Goal: Information Seeking & Learning: Learn about a topic

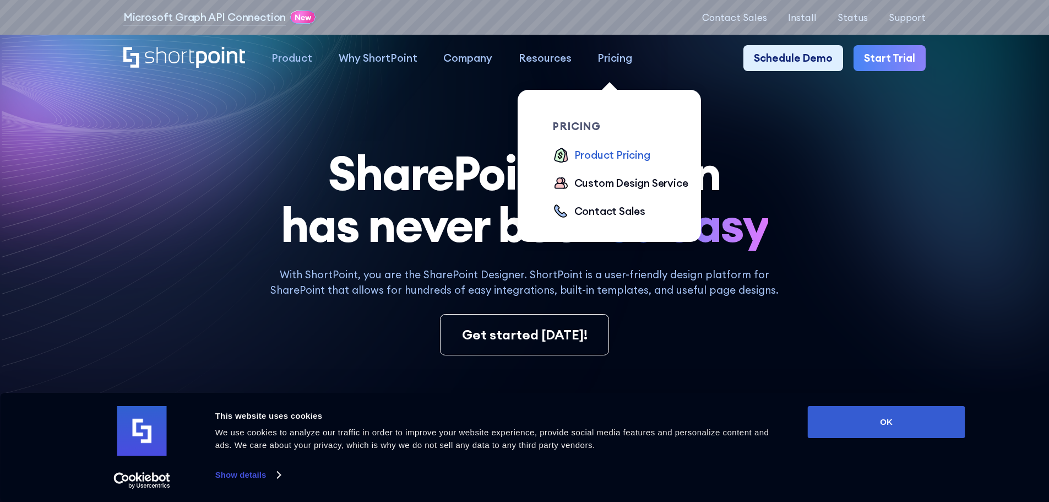
click at [610, 157] on div "Product Pricing" at bounding box center [612, 155] width 76 height 16
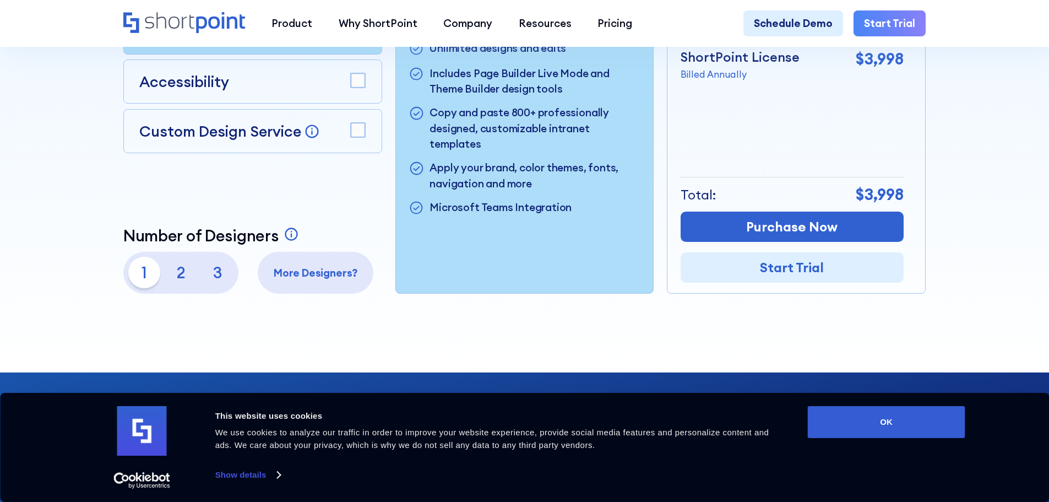
scroll to position [220, 0]
